Goal: Transaction & Acquisition: Subscribe to service/newsletter

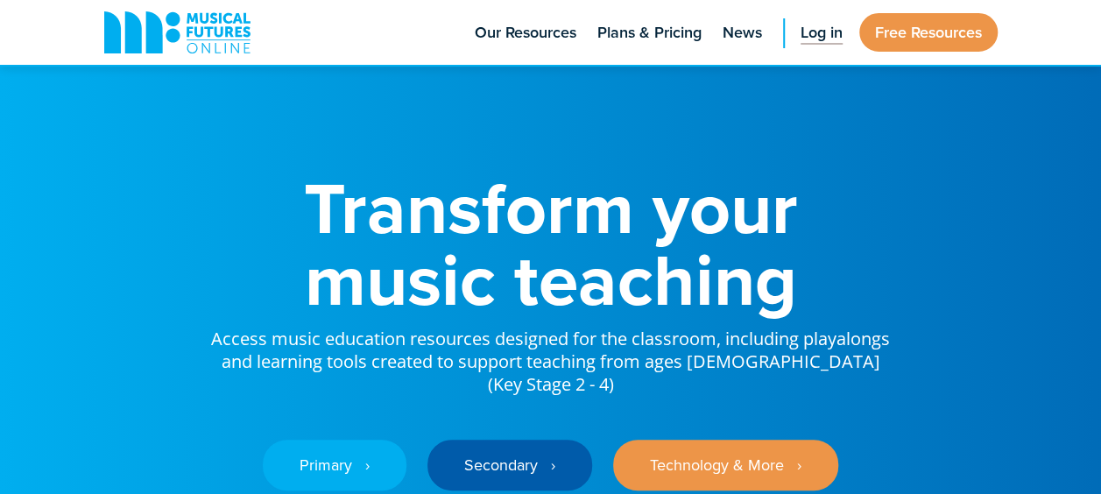
click at [823, 38] on span "Log in" at bounding box center [822, 33] width 42 height 24
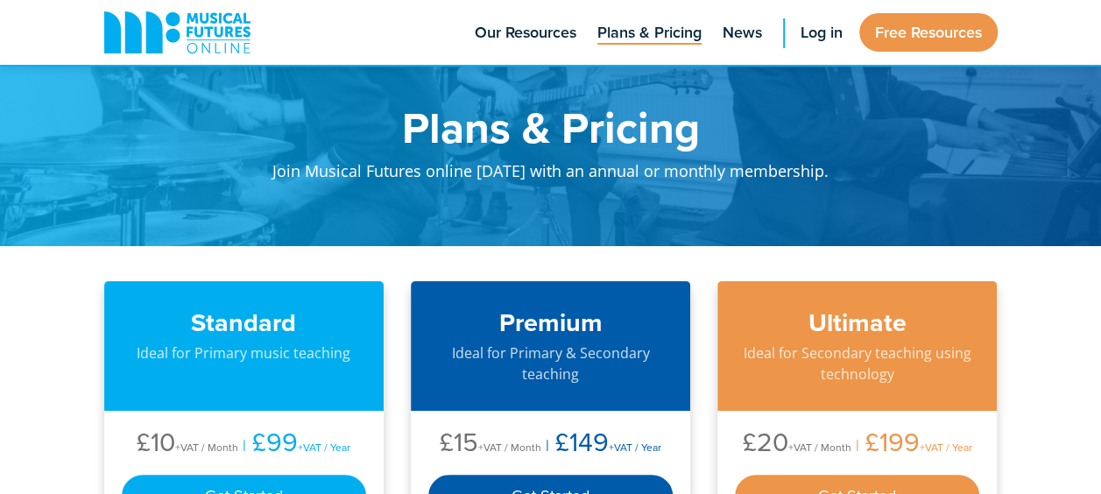
click at [1062, 19] on div "Musical Futures Online Our Resources Plans & Pricing News Log in Free Trial Fre…" at bounding box center [550, 33] width 1101 height 67
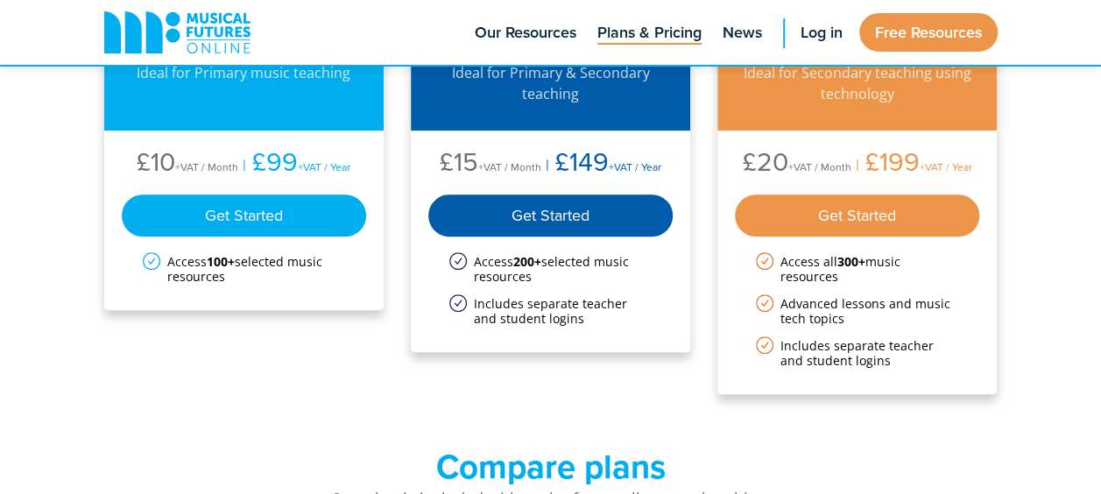
scroll to position [238, 0]
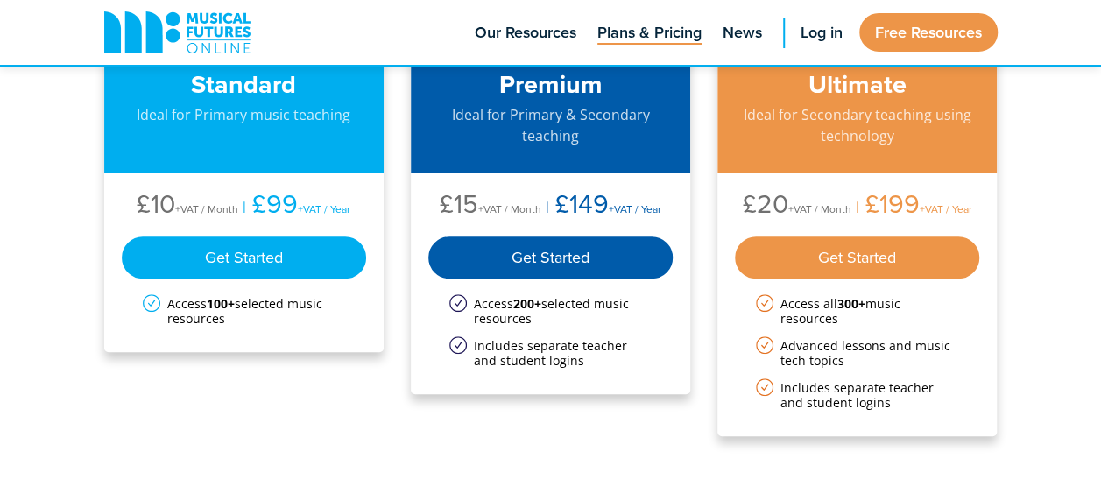
click at [578, 259] on div "Get Started" at bounding box center [550, 258] width 245 height 42
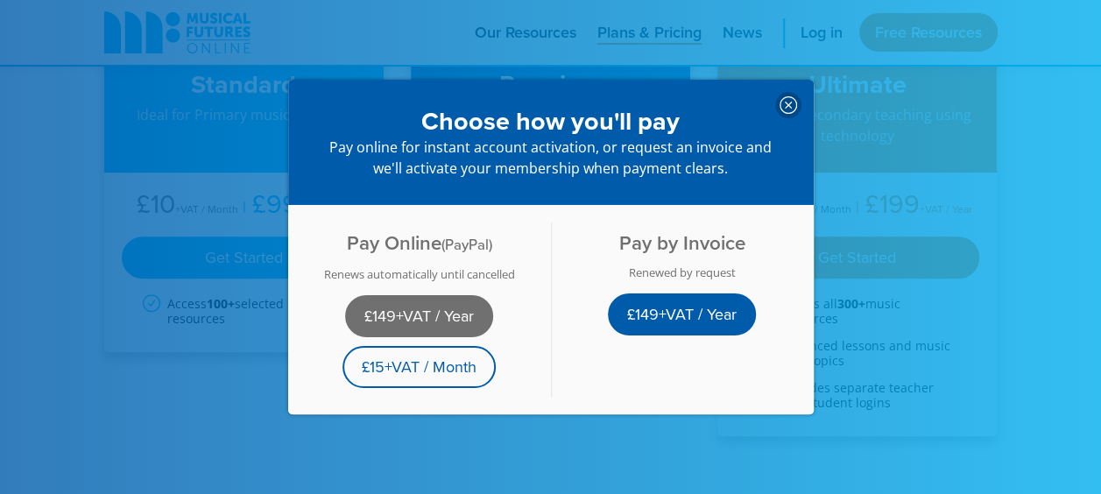
click at [452, 306] on link "£149+VAT / Year" at bounding box center [419, 316] width 148 height 42
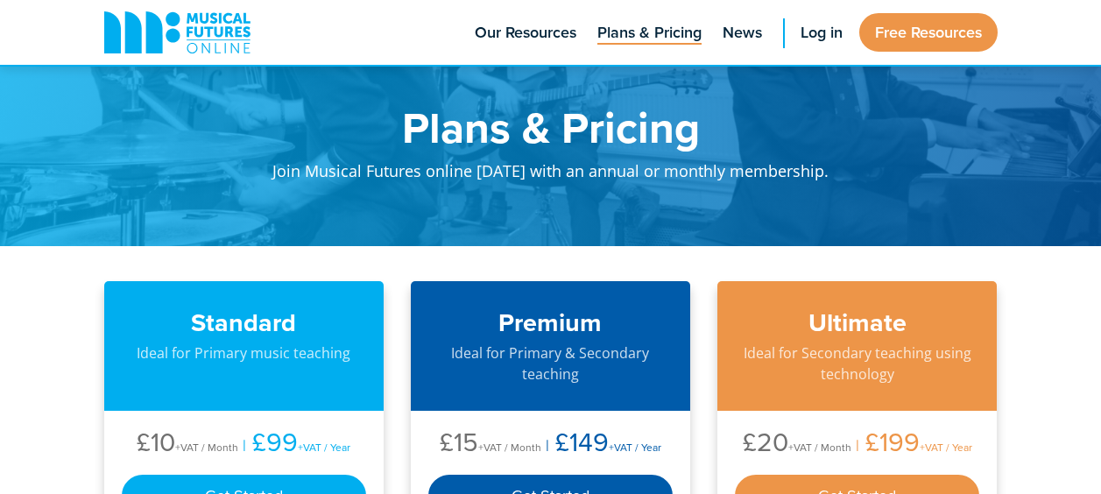
scroll to position [238, 0]
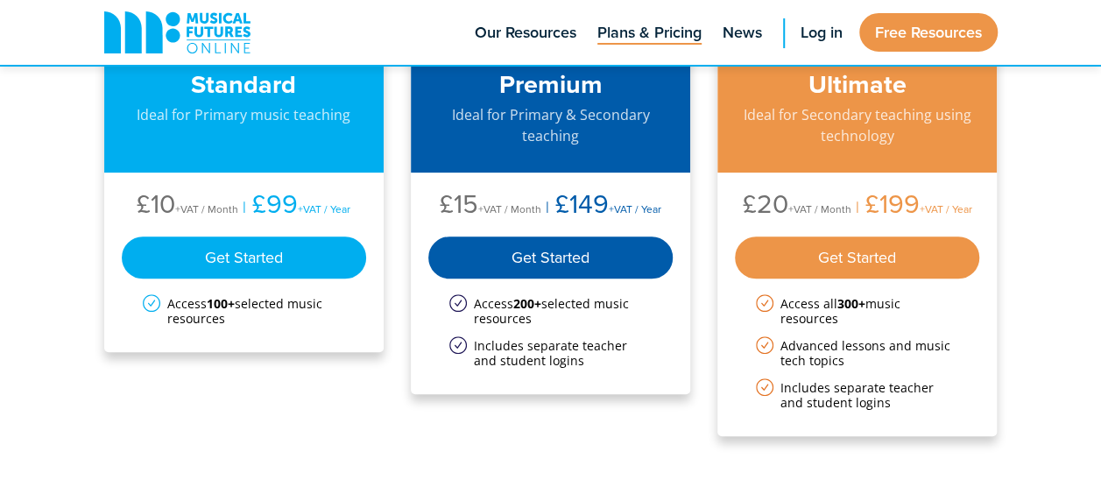
click at [251, 258] on div "Get Started" at bounding box center [244, 258] width 245 height 42
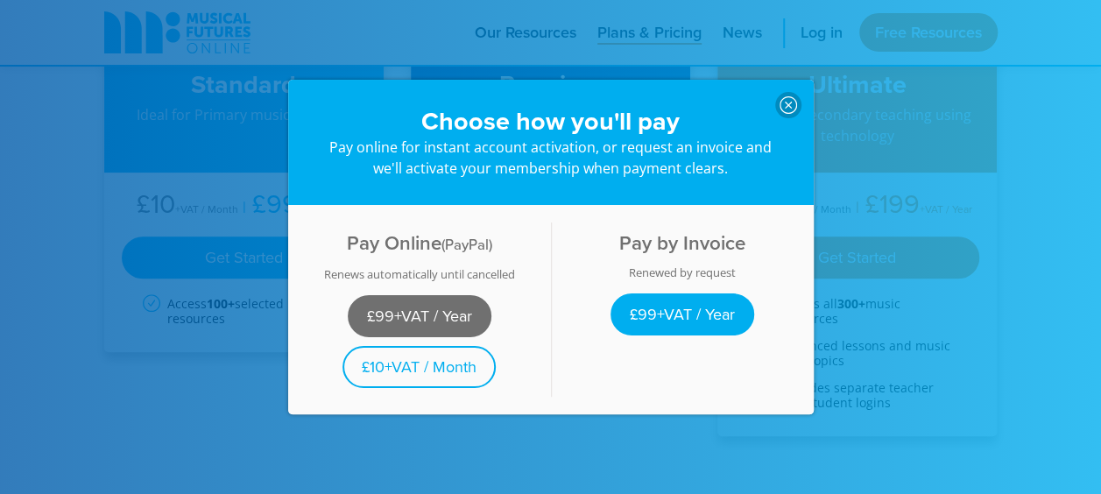
click at [457, 314] on link "£99+VAT / Year" at bounding box center [420, 316] width 144 height 42
